Goal: Task Accomplishment & Management: Manage account settings

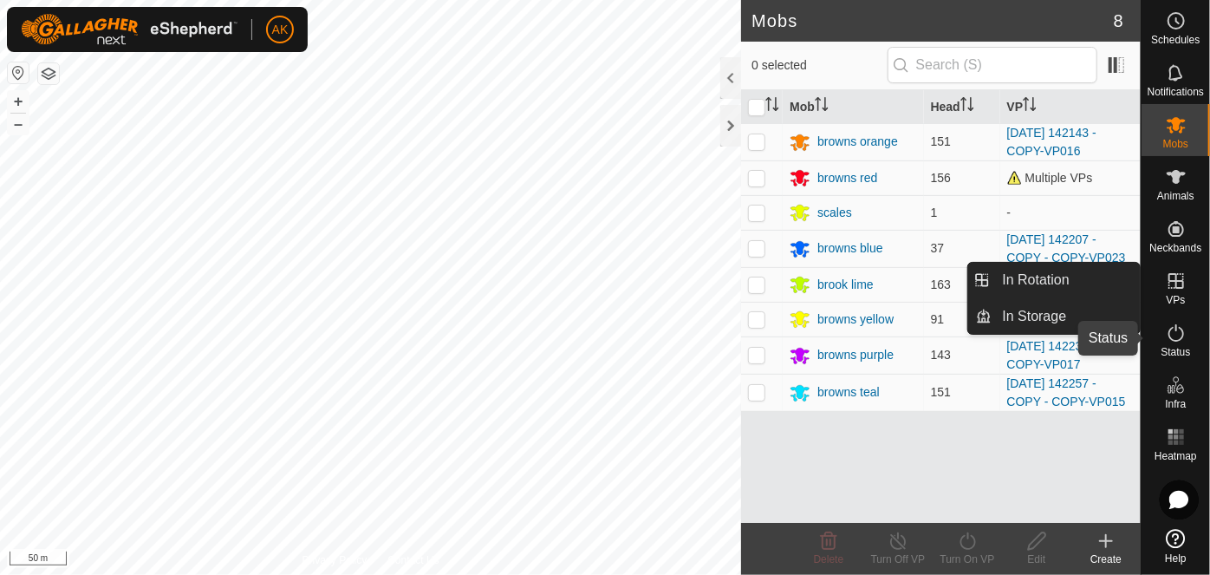
click at [1173, 335] on icon at bounding box center [1176, 333] width 21 height 21
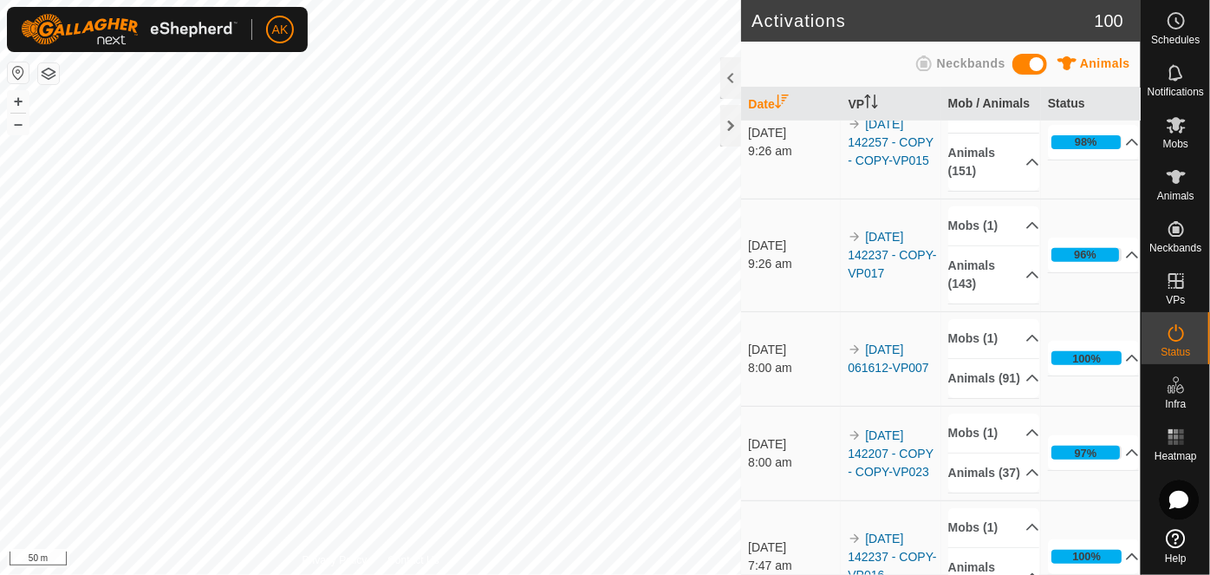
scroll to position [473, 0]
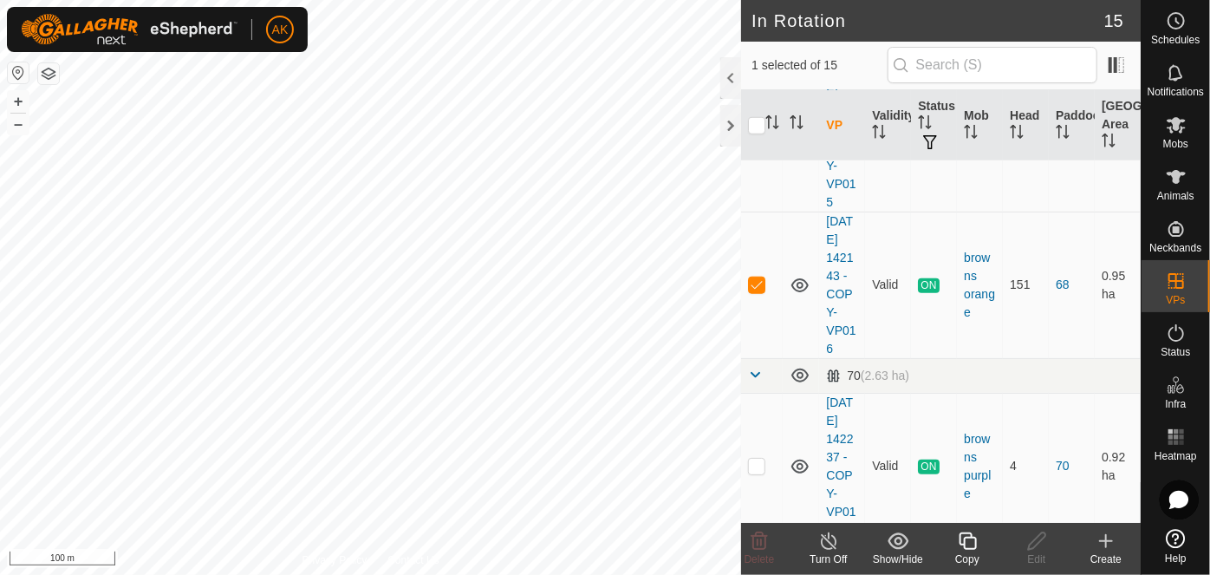
scroll to position [788, 0]
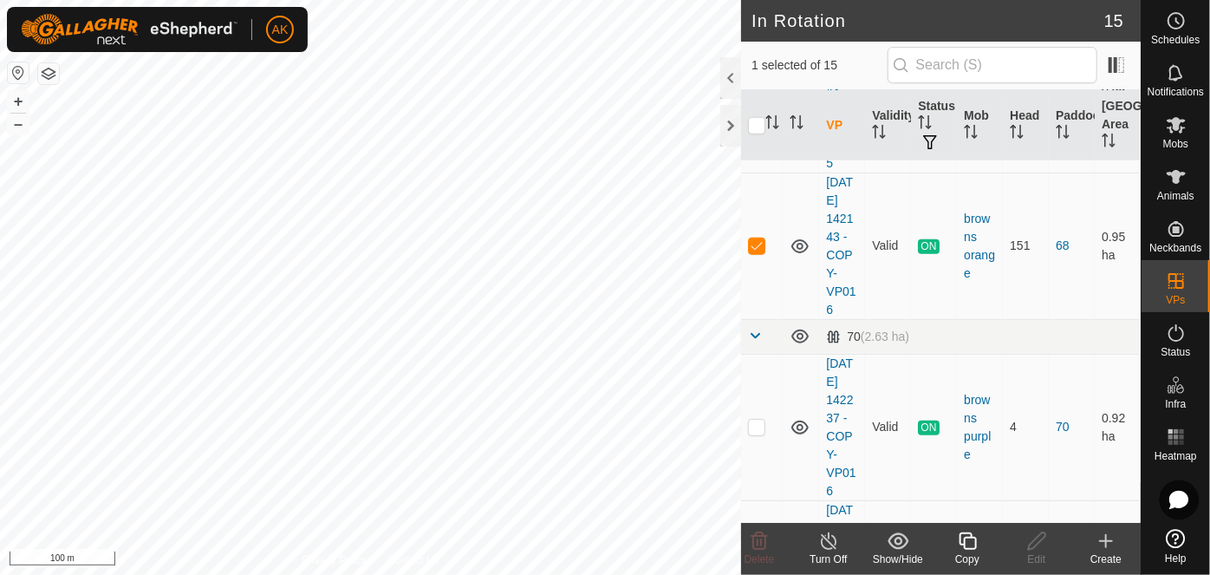
click at [761, 106] on p-checkbox at bounding box center [756, 99] width 17 height 14
checkbox input "true"
click at [750, 252] on p-checkbox at bounding box center [756, 245] width 17 height 14
checkbox input "false"
click at [758, 539] on icon at bounding box center [760, 540] width 16 height 17
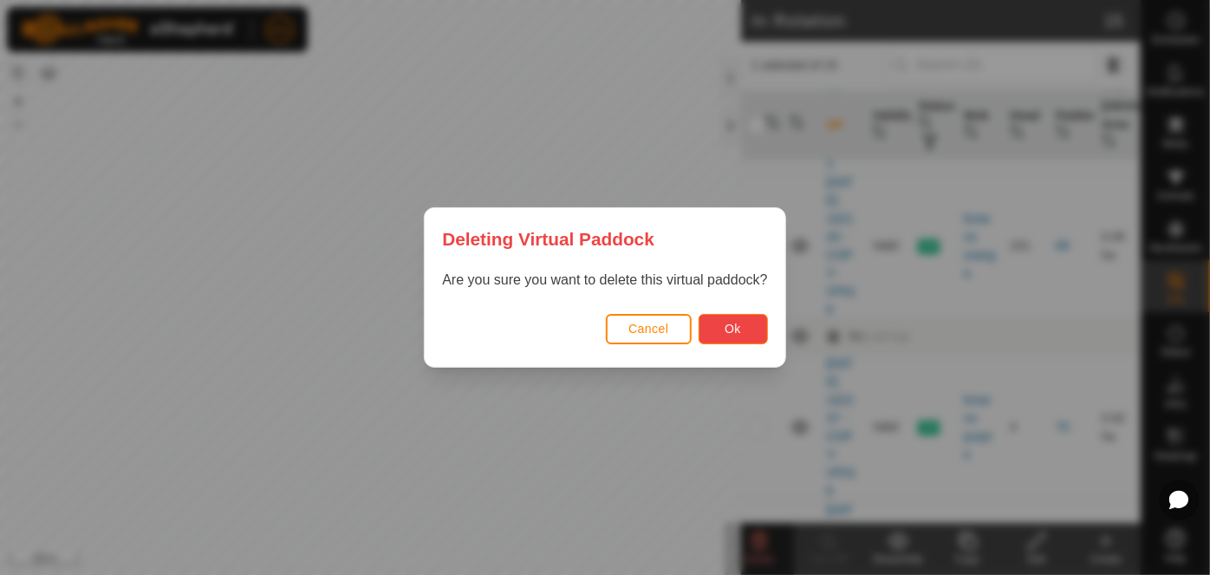
click at [753, 329] on button "Ok" at bounding box center [733, 329] width 69 height 30
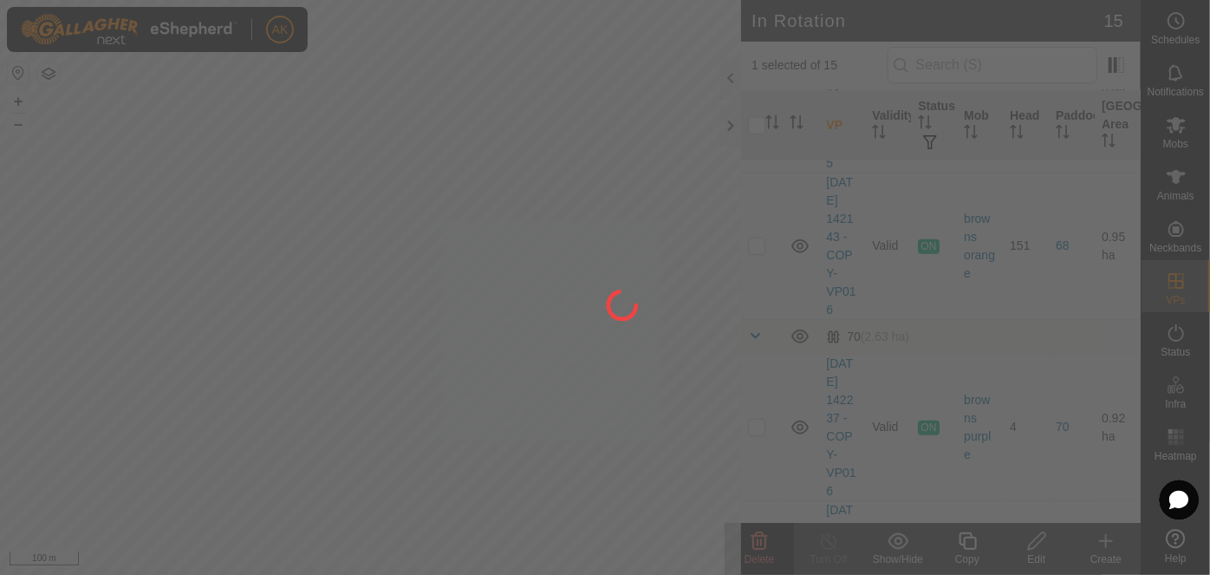
checkbox input "false"
